Goal: Information Seeking & Learning: Learn about a topic

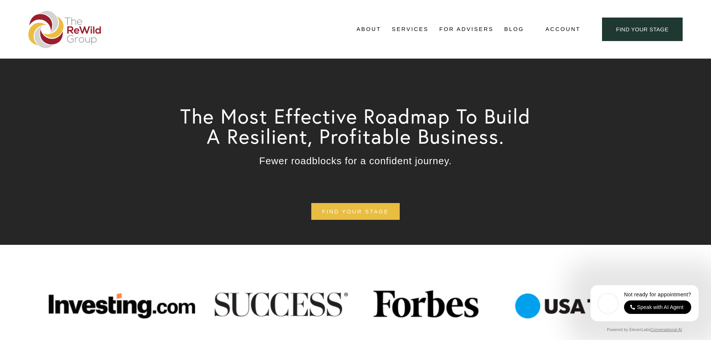
click at [0, 0] on span "Testimonials" at bounding box center [0, 0] width 0 height 0
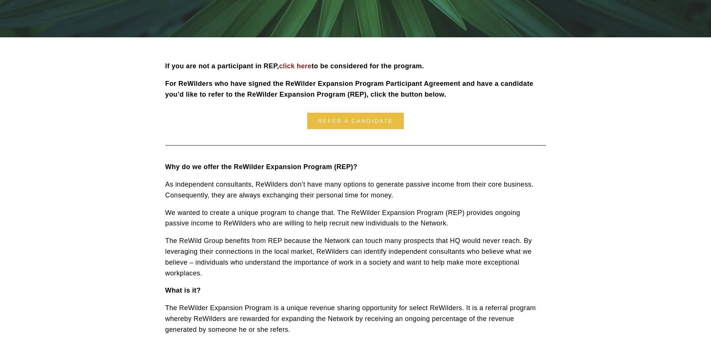
scroll to position [187, 0]
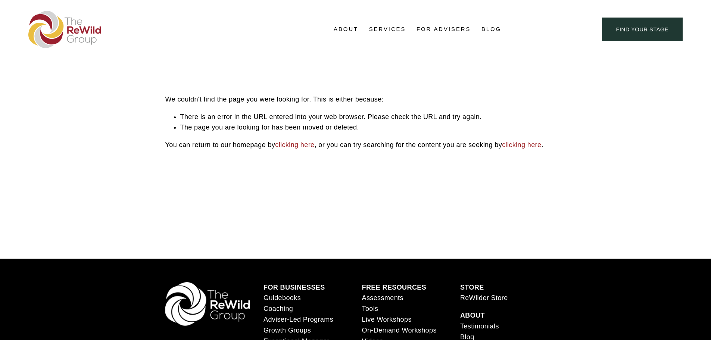
click at [491, 26] on link "Blog" at bounding box center [492, 29] width 20 height 11
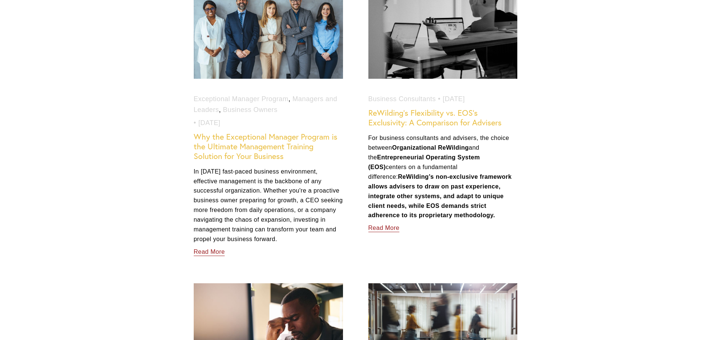
click at [451, 113] on link "ReWilding’s Flexibility vs. EOS’s Exclusivity: A Comparison for Advisers" at bounding box center [435, 117] width 133 height 19
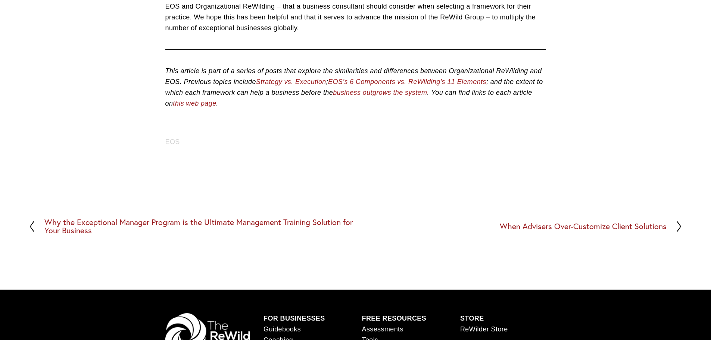
scroll to position [2240, 0]
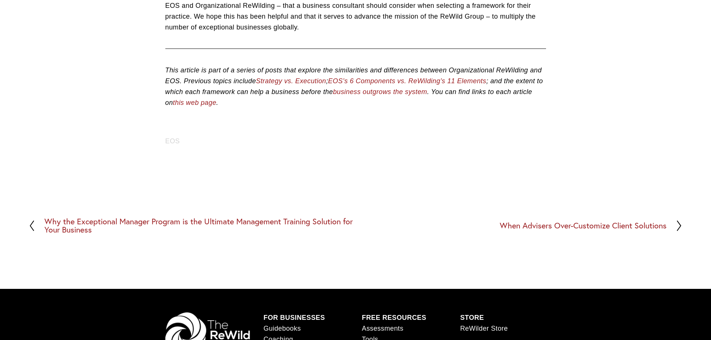
click at [192, 99] on em "this web page" at bounding box center [194, 102] width 43 height 7
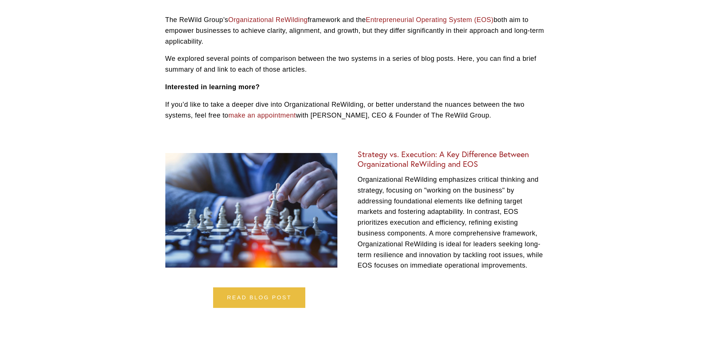
scroll to position [112, 0]
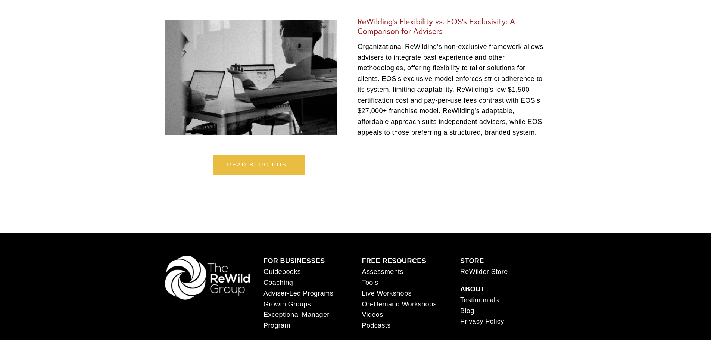
scroll to position [896, 0]
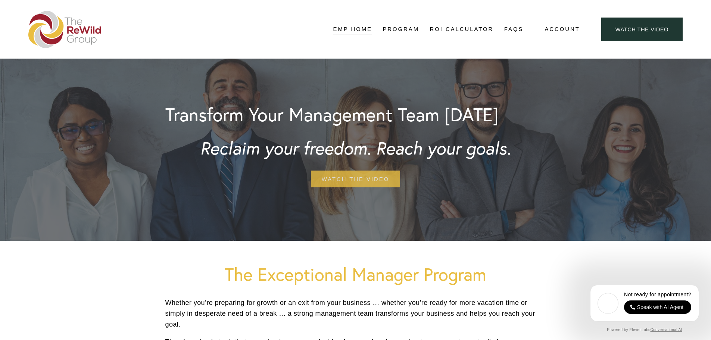
click at [355, 177] on link "watch the video" at bounding box center [355, 179] width 89 height 17
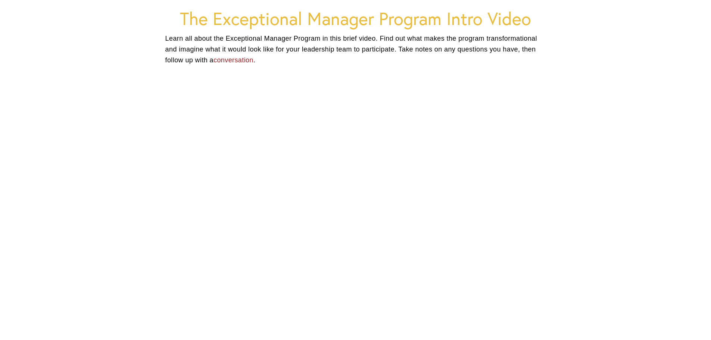
scroll to position [75, 0]
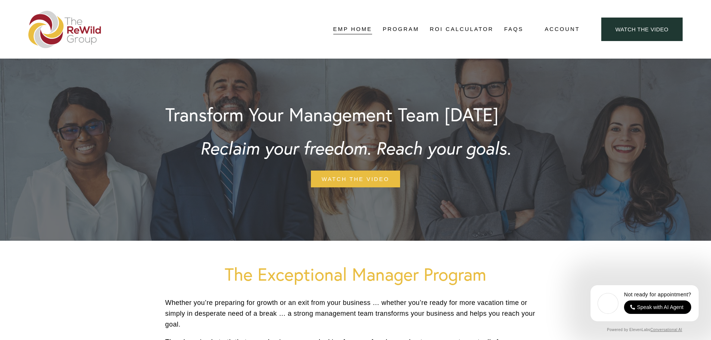
click at [512, 29] on link "FAQs" at bounding box center [513, 29] width 19 height 11
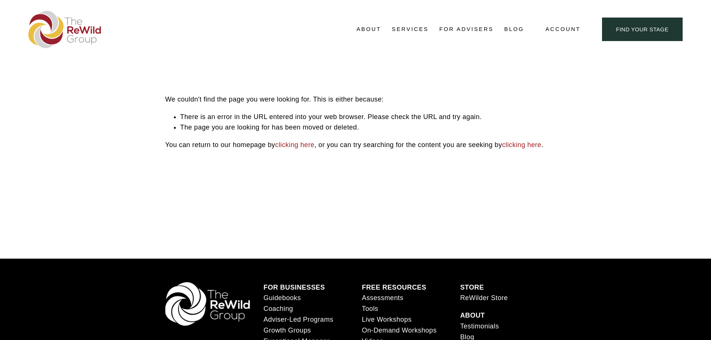
click at [0, 0] on span "Free Resources" at bounding box center [0, 0] width 0 height 0
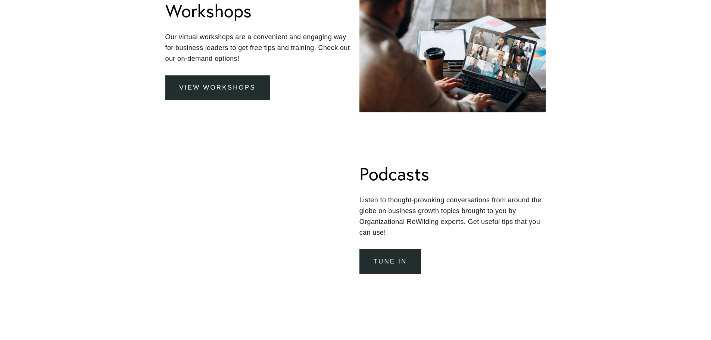
scroll to position [859, 0]
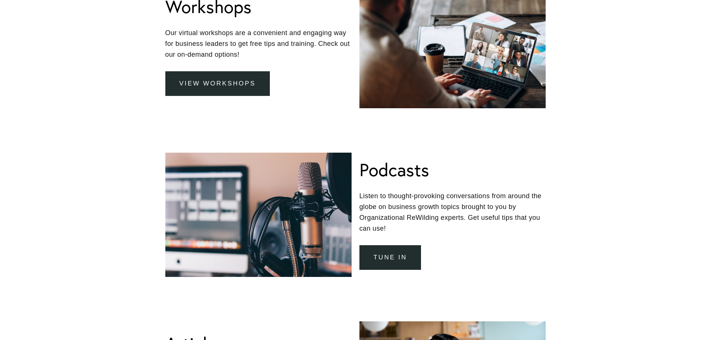
click at [392, 255] on link "Tune In" at bounding box center [391, 257] width 62 height 25
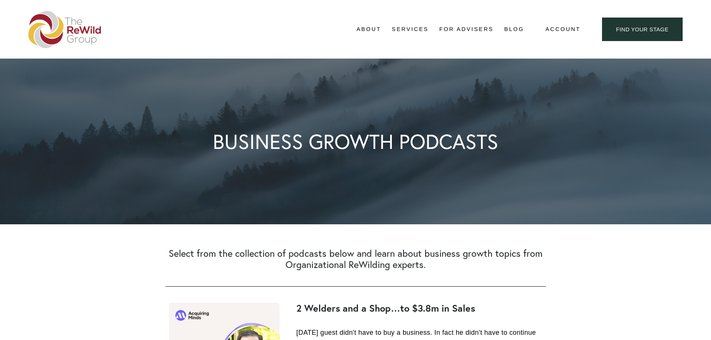
click at [194, 85] on div "BUSINESS GROWTH PODCASTS" at bounding box center [356, 141] width 438 height 115
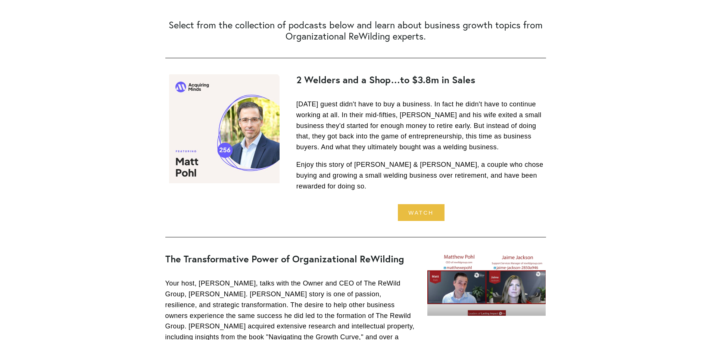
scroll to position [224, 0]
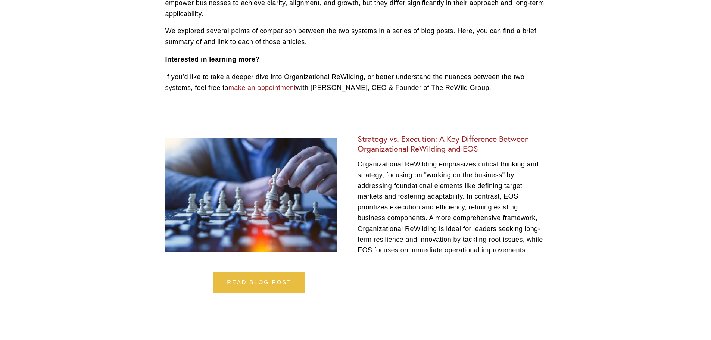
scroll to position [187, 0]
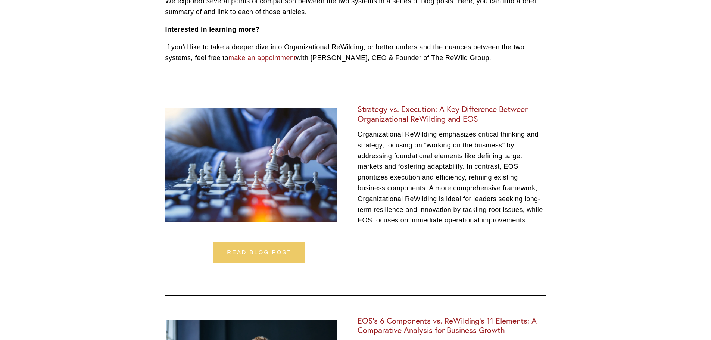
click at [268, 253] on link "read blog post" at bounding box center [259, 252] width 92 height 21
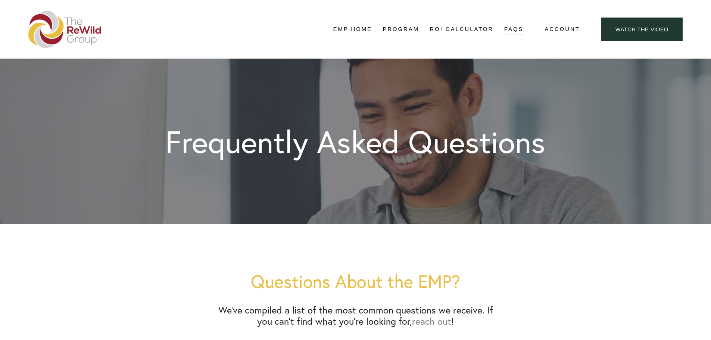
click at [458, 26] on link "ROI Calculator" at bounding box center [462, 29] width 64 height 11
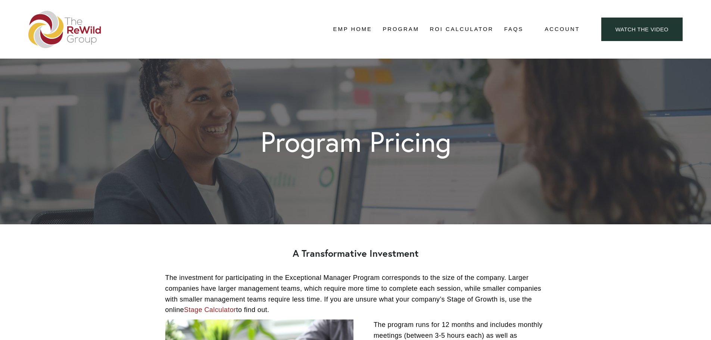
click at [358, 28] on link "EMP Home" at bounding box center [352, 29] width 39 height 11
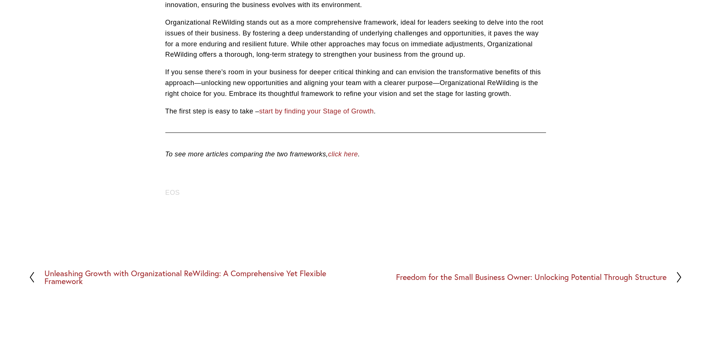
scroll to position [411, 0]
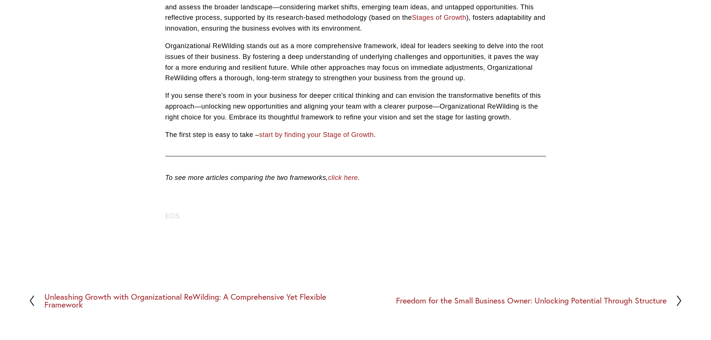
click at [350, 177] on em "click here" at bounding box center [343, 177] width 30 height 7
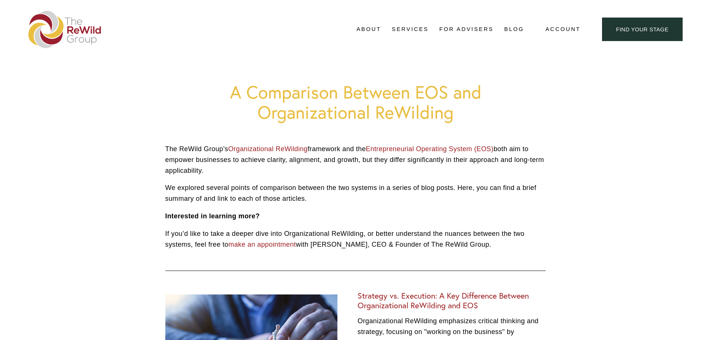
click at [512, 28] on link "Blog" at bounding box center [514, 29] width 20 height 11
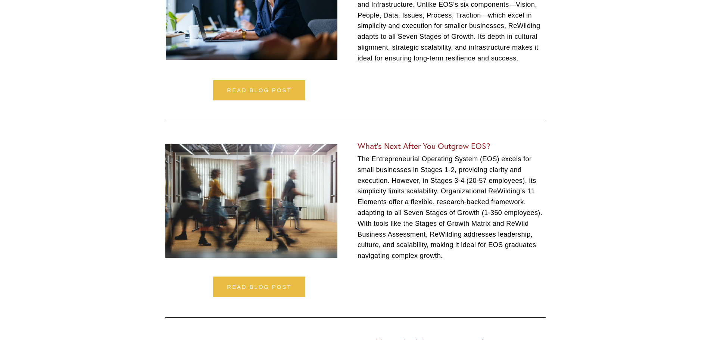
scroll to position [560, 0]
click at [266, 285] on link "read blog post" at bounding box center [259, 287] width 92 height 21
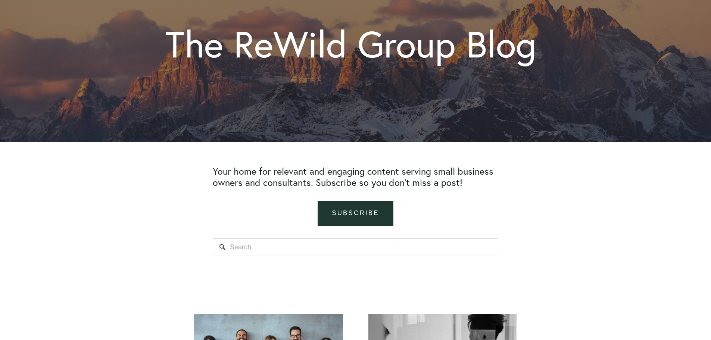
scroll to position [112, 0]
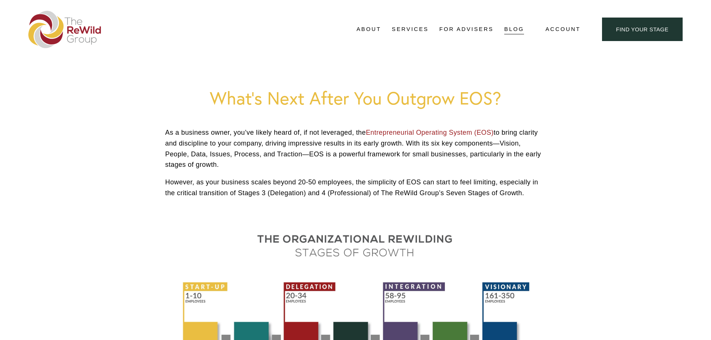
click at [514, 30] on link "Blog" at bounding box center [514, 29] width 20 height 11
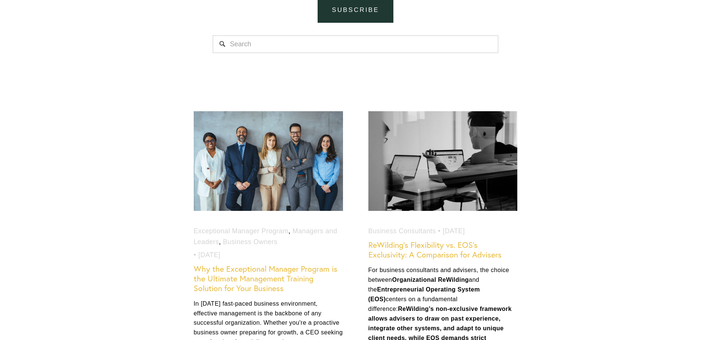
scroll to position [336, 0]
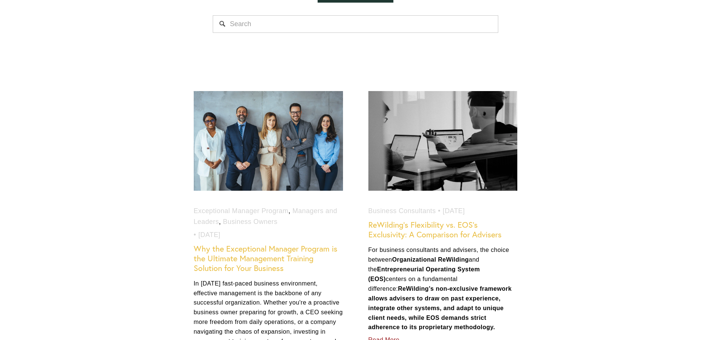
click at [266, 252] on link "Why the Exceptional Manager Program is the Ultimate Management Training Solutio…" at bounding box center [266, 258] width 144 height 29
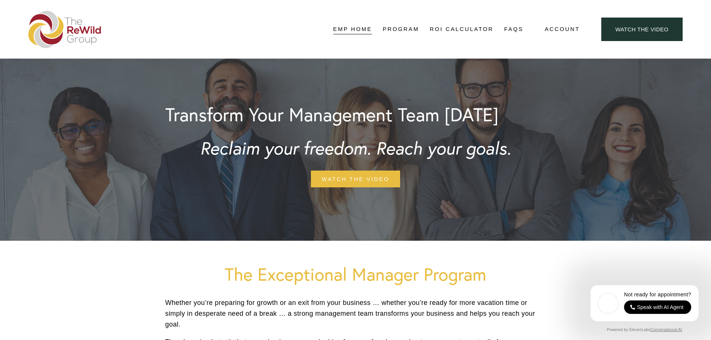
click at [467, 28] on link "ROI Calculator" at bounding box center [462, 29] width 64 height 11
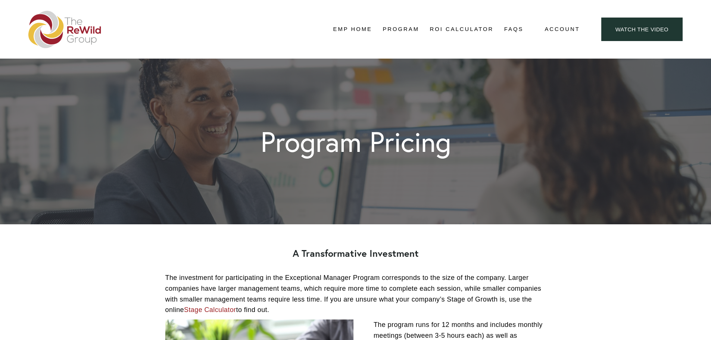
click at [514, 29] on link "FAQs" at bounding box center [513, 29] width 19 height 11
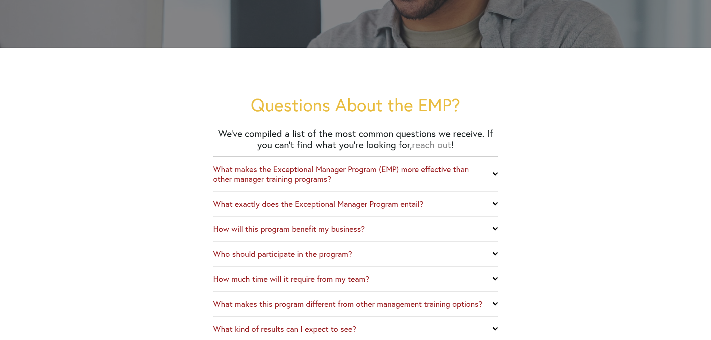
scroll to position [261, 0]
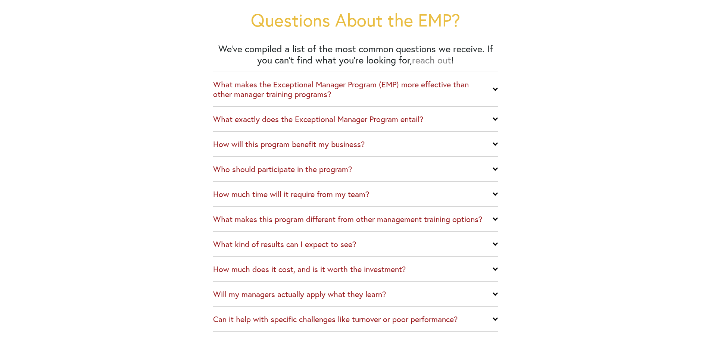
click at [494, 88] on div at bounding box center [495, 87] width 5 height 5
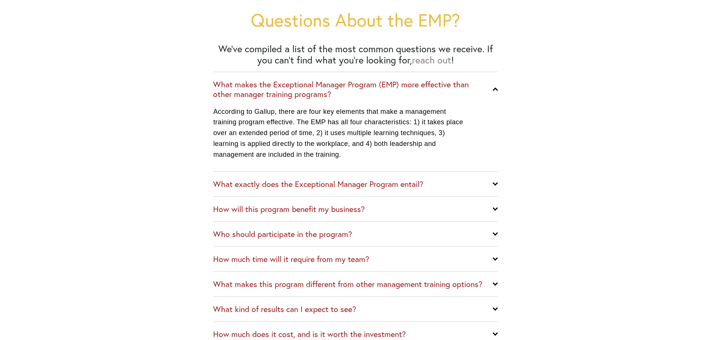
click at [494, 88] on div at bounding box center [495, 89] width 5 height 5
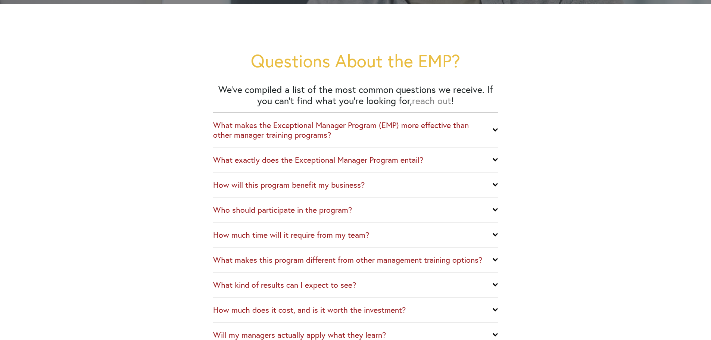
scroll to position [0, 0]
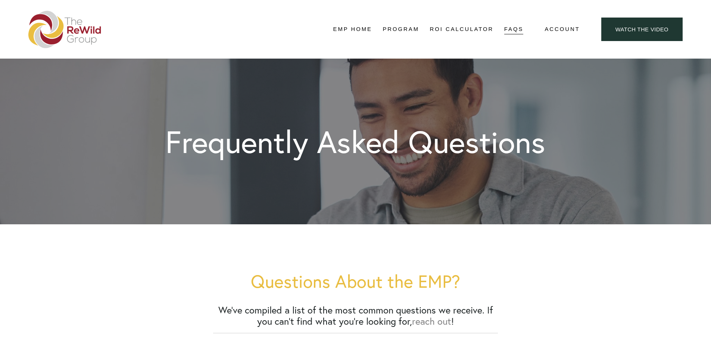
click at [609, 29] on link "Watch the Video" at bounding box center [641, 30] width 81 height 24
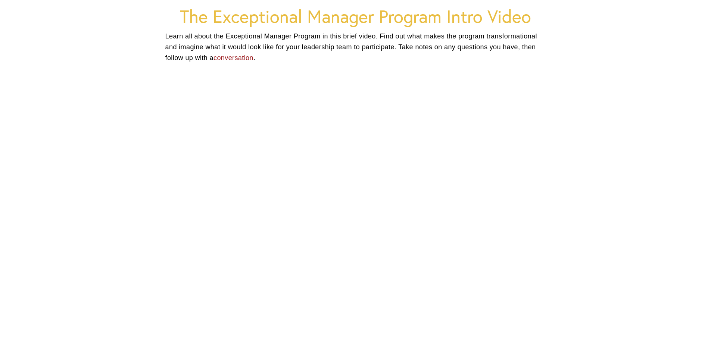
scroll to position [75, 0]
